Goal: Task Accomplishment & Management: Manage account settings

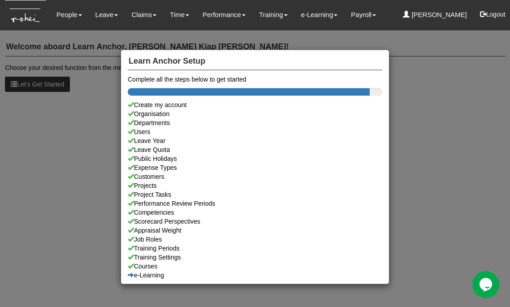
click at [83, 49] on div "Learn Anchor Setup Complete all the steps below to get started Create my accoun…" at bounding box center [255, 153] width 510 height 307
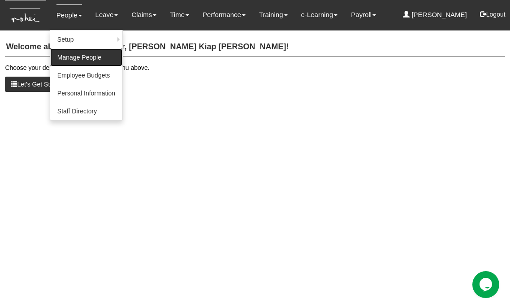
click at [78, 52] on link "Manage People" at bounding box center [86, 57] width 72 height 18
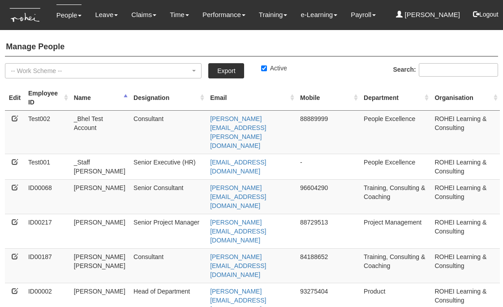
select select "50"
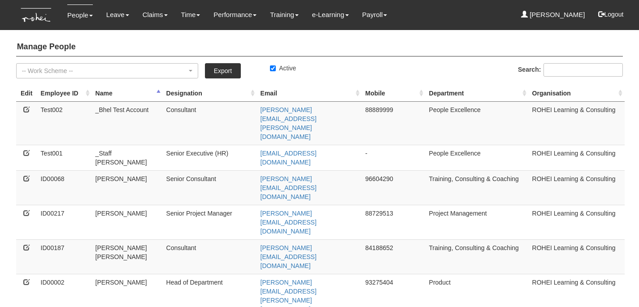
select select "50"
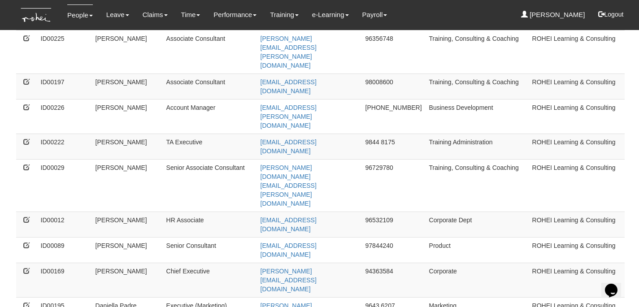
scroll to position [382, 0]
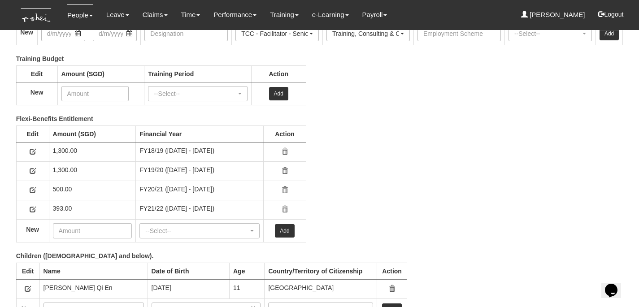
scroll to position [1431, 0]
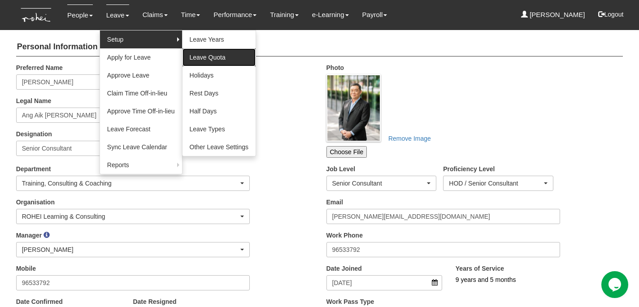
click at [202, 54] on link "Leave Quota" at bounding box center [218, 57] width 73 height 18
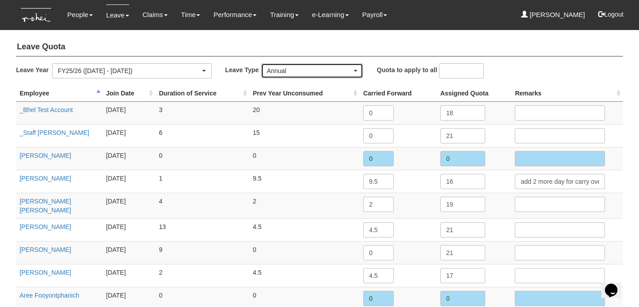
click at [294, 72] on div "Annual" at bounding box center [309, 70] width 85 height 9
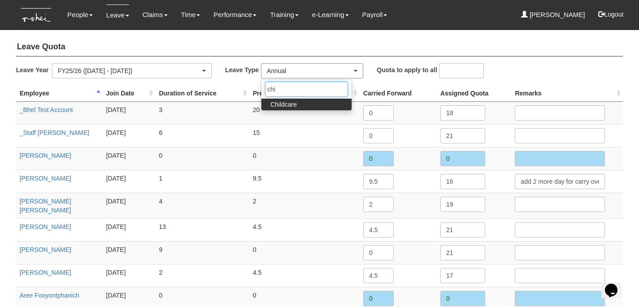
type input "chil"
select select "2"
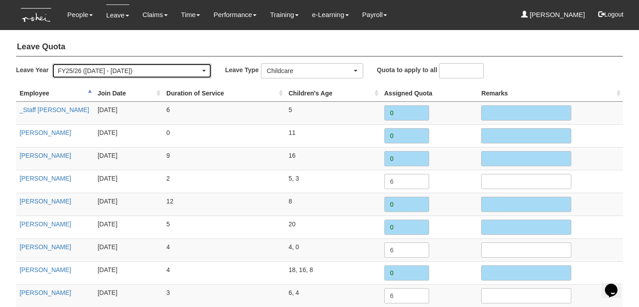
click at [178, 72] on div "FY25/26 ([DATE] - [DATE])" at bounding box center [129, 70] width 143 height 9
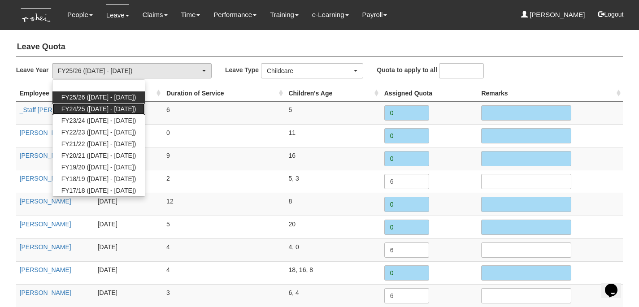
click at [120, 111] on span "FY24/25 ([DATE] - [DATE])" at bounding box center [98, 108] width 75 height 9
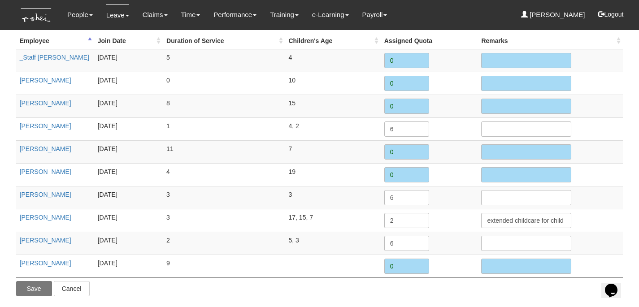
scroll to position [52, 0]
drag, startPoint x: 394, startPoint y: 218, endPoint x: 386, endPoint y: 217, distance: 8.5
click at [386, 217] on input "2" at bounding box center [406, 220] width 45 height 15
click at [530, 222] on input "extended childcare for child between 7 and 12" at bounding box center [526, 220] width 90 height 15
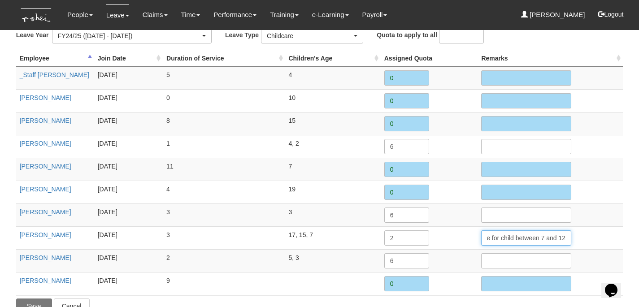
scroll to position [22, 0]
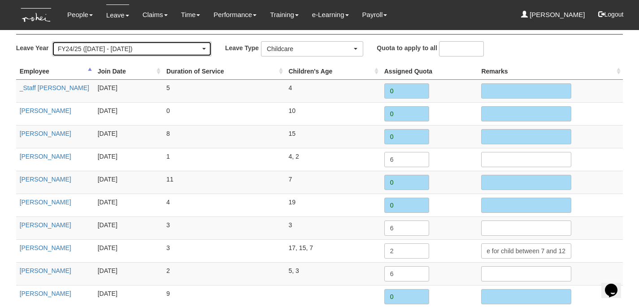
click at [129, 51] on div "FY24/25 ([DATE] - [DATE])" at bounding box center [129, 48] width 143 height 9
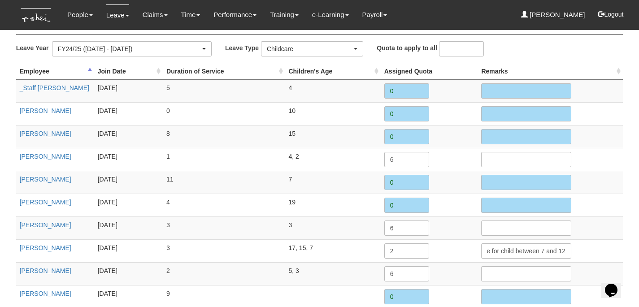
scroll to position [0, 0]
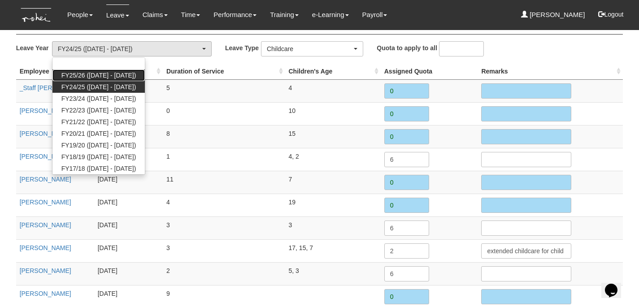
click at [116, 73] on span "FY25/26 ([DATE] - [DATE])" at bounding box center [98, 75] width 75 height 9
select select "77"
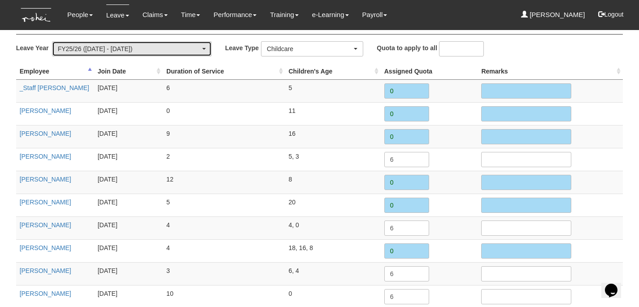
scroll to position [52, 0]
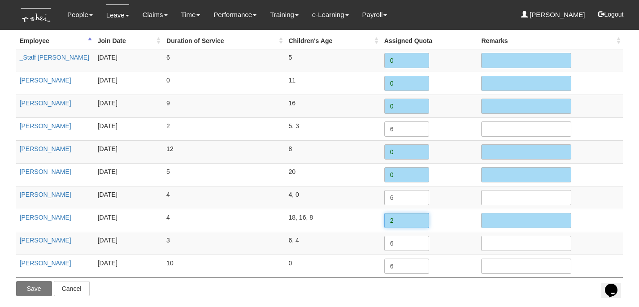
drag, startPoint x: 402, startPoint y: 218, endPoint x: 378, endPoint y: 217, distance: 24.7
click at [378, 217] on tr "Karen Lim 21/7/2020 4 18, 16, 8 2" at bounding box center [319, 220] width 607 height 23
type input "2"
click at [486, 217] on input "text" at bounding box center [526, 220] width 90 height 15
paste input "extended childcare for child between 7 and 12"
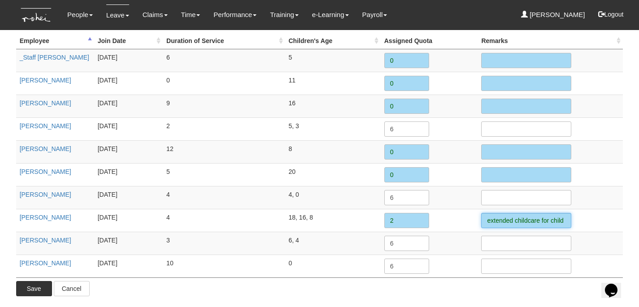
scroll to position [0, 62]
type input "extended childcare for child between 7 and 12"
click at [23, 287] on input "Save" at bounding box center [34, 288] width 36 height 15
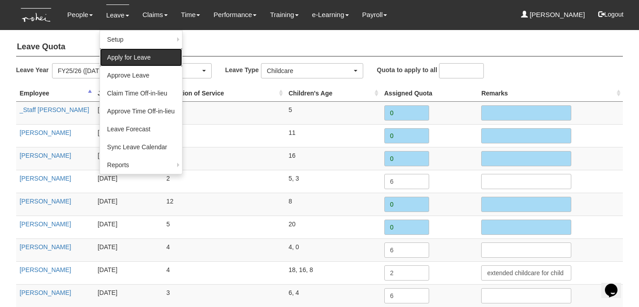
click at [130, 60] on link "Apply for Leave" at bounding box center [141, 57] width 82 height 18
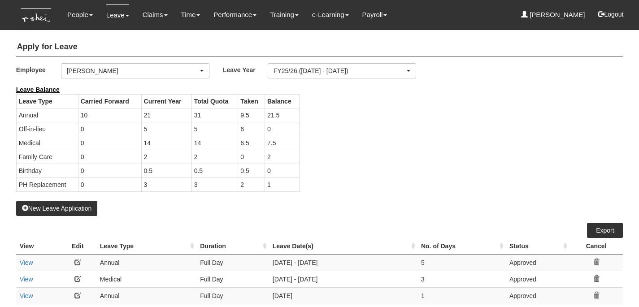
select select "50"
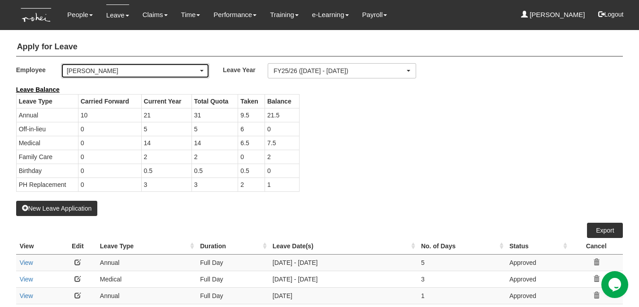
click at [163, 69] on div "[PERSON_NAME]" at bounding box center [132, 70] width 131 height 9
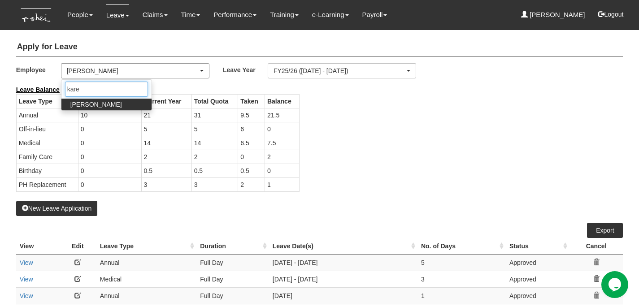
type input "[PERSON_NAME]"
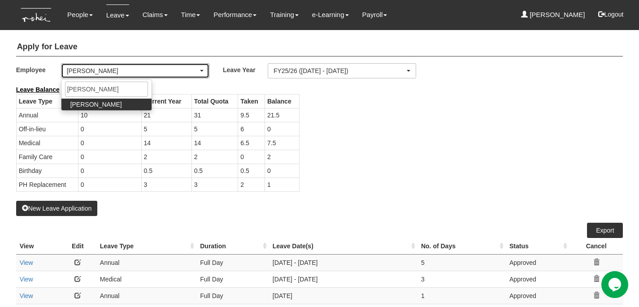
select select "9edf30fa-ce76-483f-a203-24a98f644ccc"
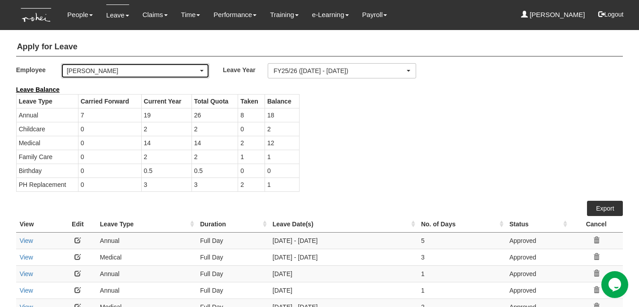
select select "50"
